Goal: Transaction & Acquisition: Purchase product/service

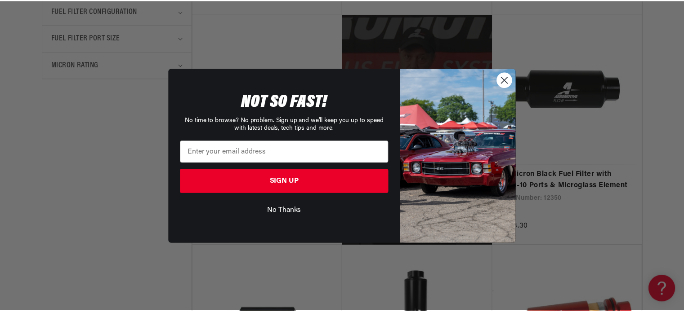
scroll to position [0, 570]
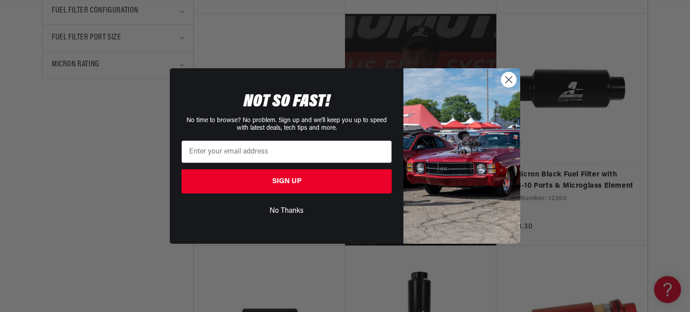
click at [502, 83] on circle "Close dialog" at bounding box center [509, 79] width 15 height 15
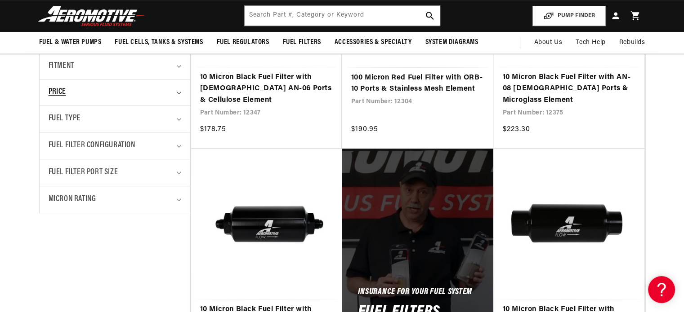
scroll to position [315, 0]
click at [167, 122] on div "Fuel Type" at bounding box center [111, 118] width 125 height 13
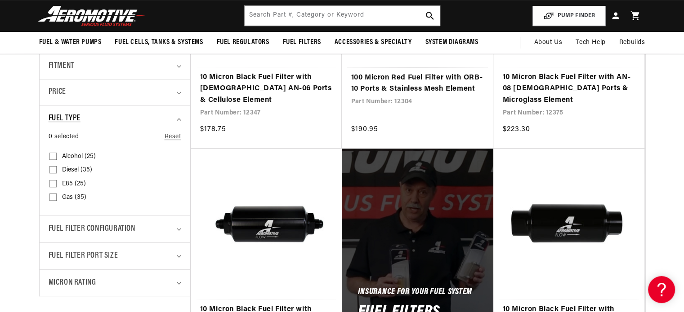
scroll to position [0, 1140]
click at [51, 196] on input "Gas (35) Gas (35 products)" at bounding box center [52, 198] width 7 height 7
checkbox input "true"
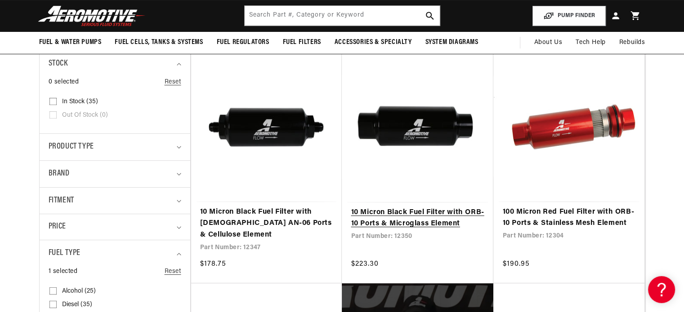
click at [389, 207] on link "10 Micron Black Fuel Filter with ORB-10 Ports & Microglass Element" at bounding box center [417, 218] width 133 height 23
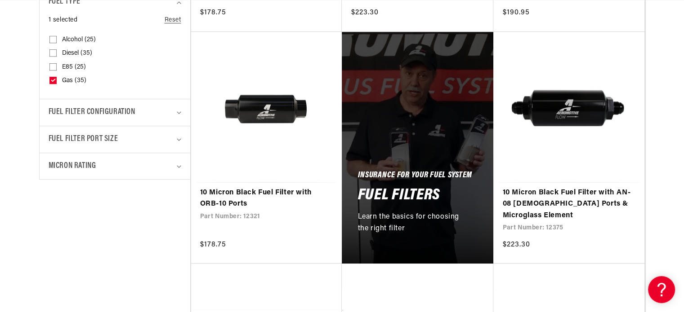
scroll to position [0, 1709]
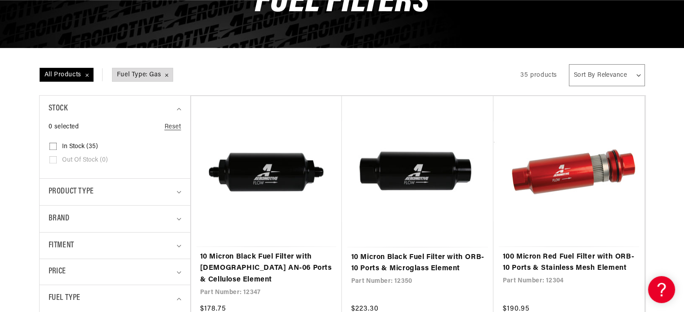
scroll to position [0, 0]
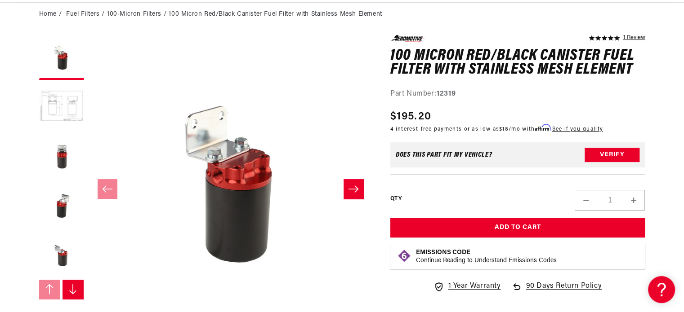
scroll to position [0, 1620]
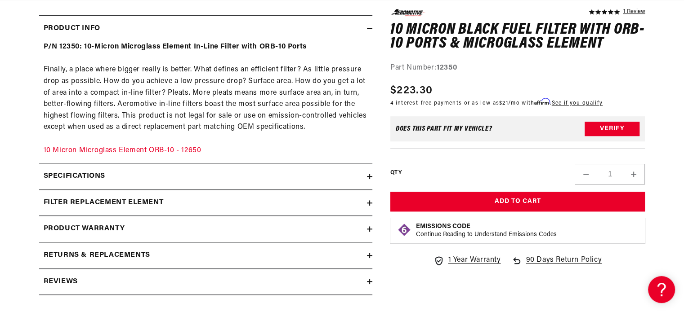
scroll to position [449, 0]
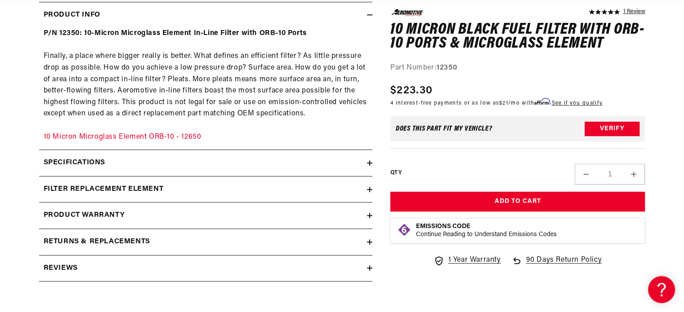
click at [234, 163] on div "Specifications" at bounding box center [203, 163] width 328 height 12
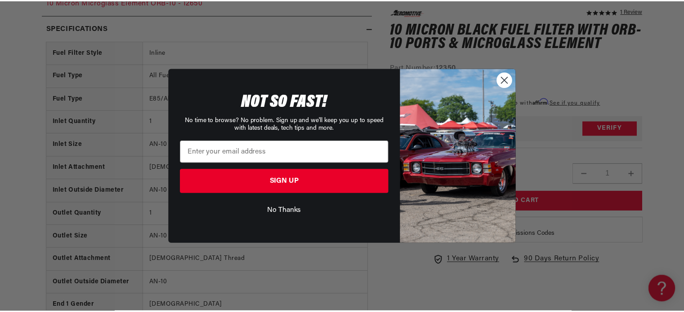
scroll to position [0, 570]
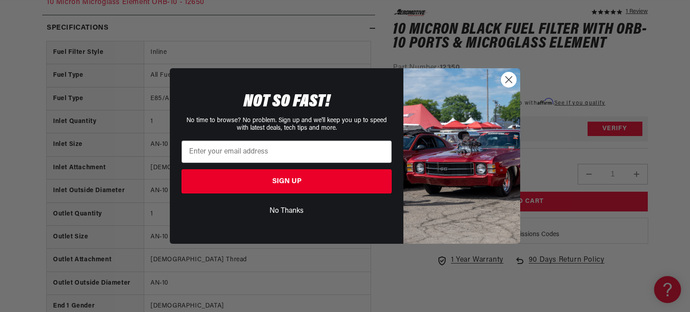
drag, startPoint x: 503, startPoint y: 77, endPoint x: 531, endPoint y: 92, distance: 31.2
click at [503, 77] on circle "Close dialog" at bounding box center [509, 79] width 15 height 15
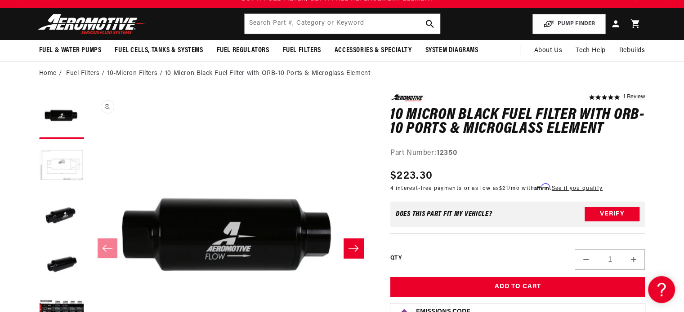
scroll to position [45, 0]
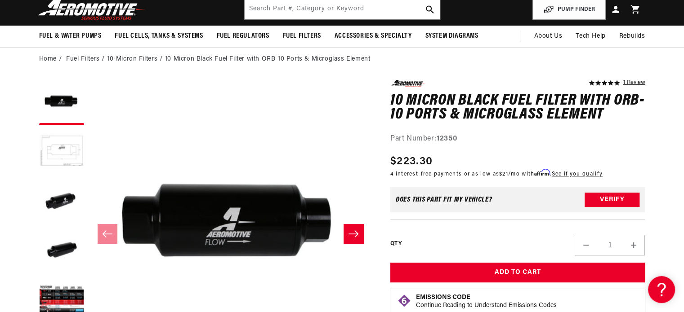
click at [356, 233] on icon "Slide right" at bounding box center [353, 234] width 11 height 9
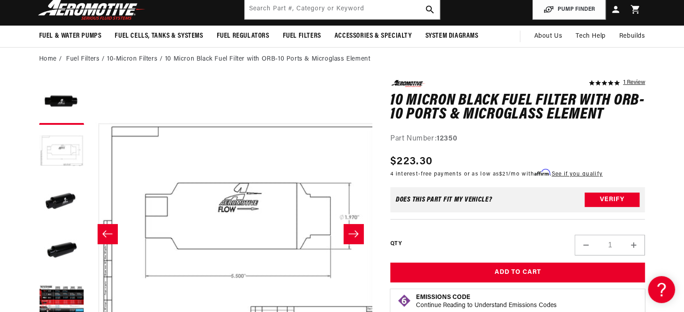
scroll to position [0, 284]
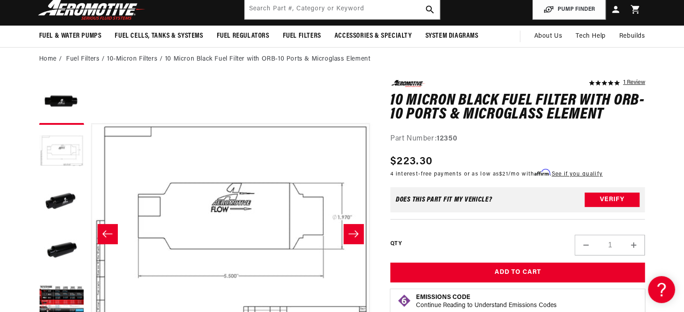
click at [356, 233] on icon "Slide right" at bounding box center [353, 234] width 10 height 7
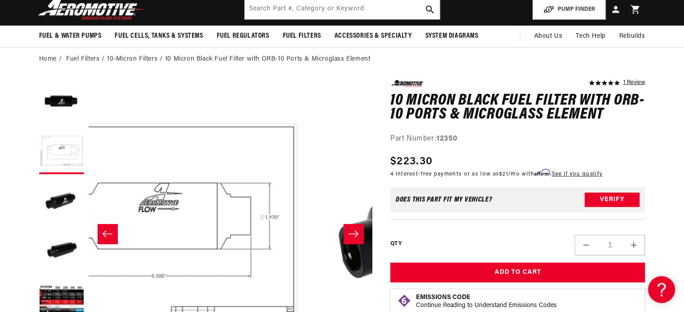
scroll to position [0, 1140]
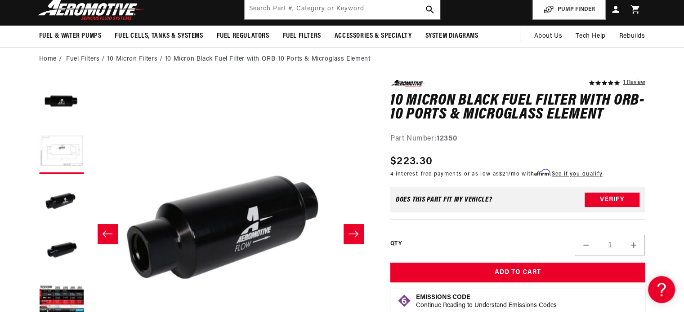
click at [356, 232] on icon "Slide right" at bounding box center [353, 234] width 10 height 7
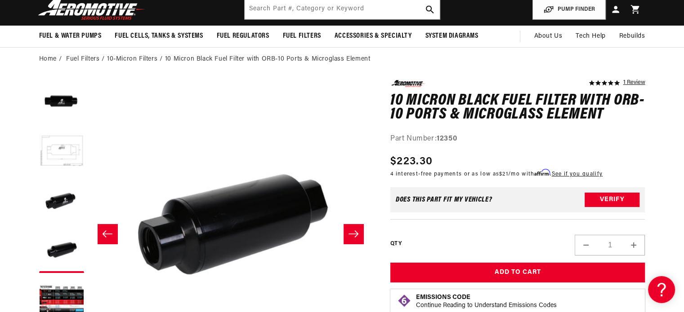
click at [356, 232] on icon "Slide right" at bounding box center [353, 234] width 10 height 7
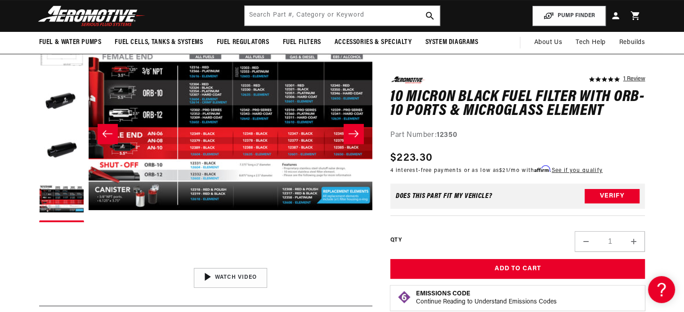
scroll to position [0, 1709]
click at [89, 264] on button "Open media 5 in modal" at bounding box center [89, 264] width 0 height 0
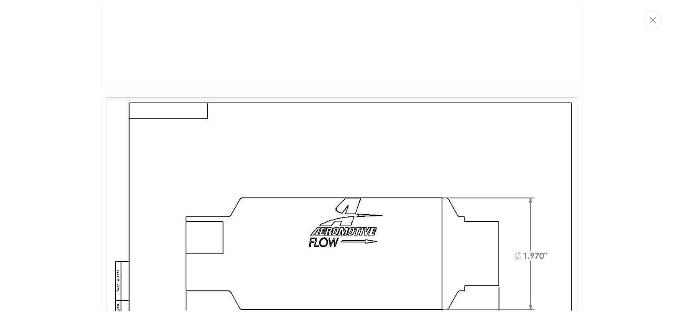
scroll to position [0, 0]
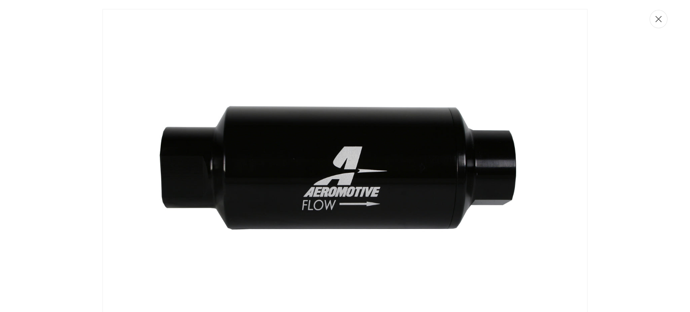
click at [656, 20] on icon "Close" at bounding box center [659, 19] width 6 height 7
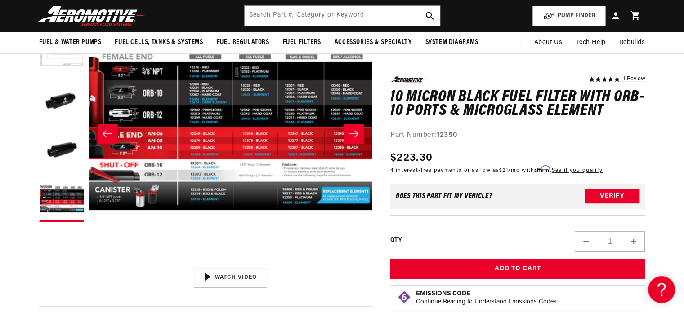
click at [89, 264] on button "Open media 5 in modal" at bounding box center [89, 264] width 0 height 0
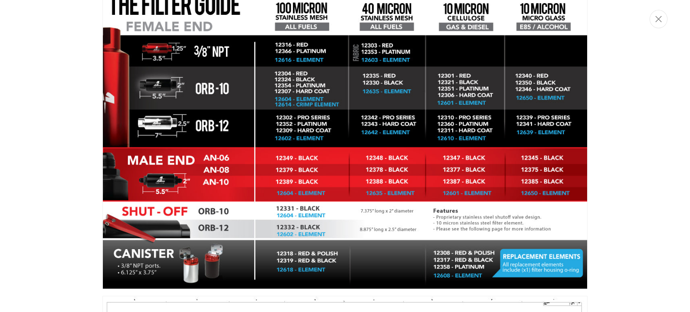
scroll to position [0, 570]
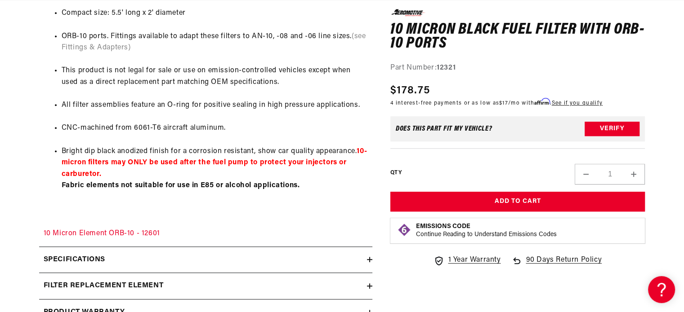
scroll to position [674, 0]
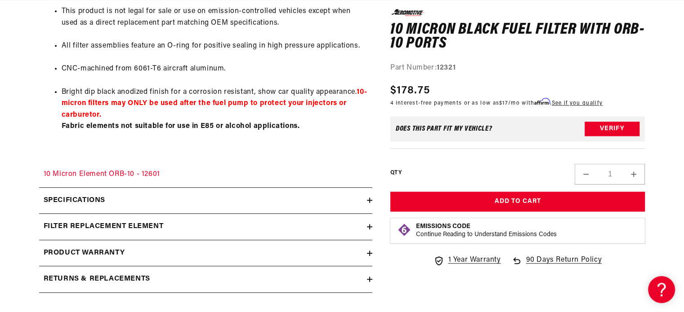
click at [369, 200] on icon at bounding box center [369, 200] width 5 height 0
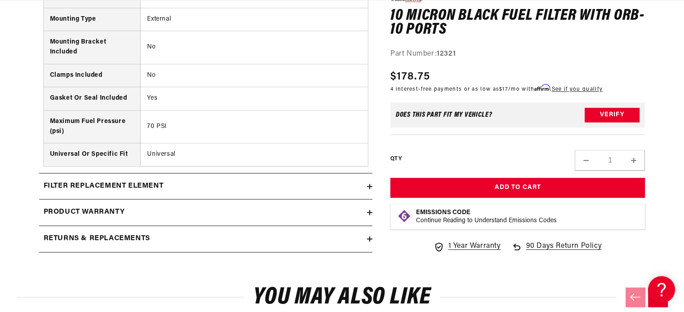
scroll to position [0, 0]
